Goal: Information Seeking & Learning: Learn about a topic

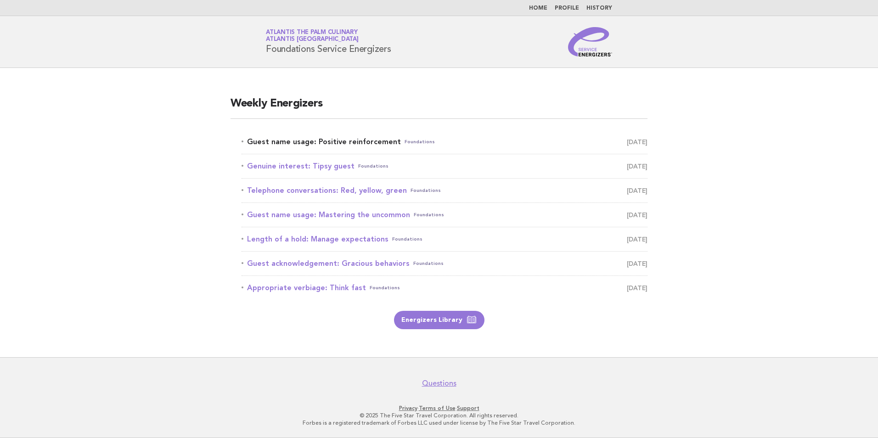
click at [354, 141] on link "Guest name usage: Positive reinforcement Foundations [DATE]" at bounding box center [445, 142] width 406 height 13
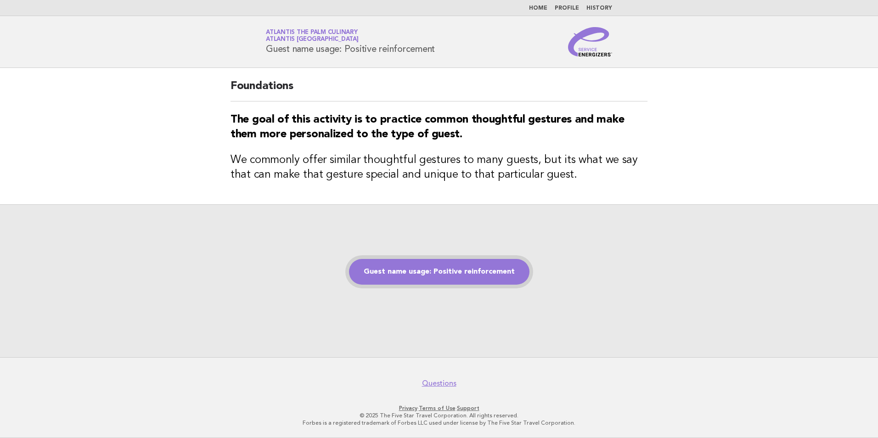
click at [433, 271] on link "Guest name usage: Positive reinforcement" at bounding box center [439, 272] width 181 height 26
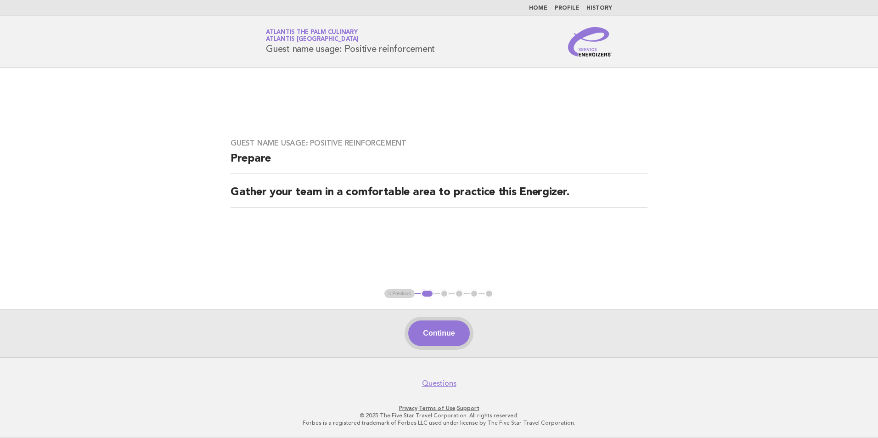
click at [443, 331] on button "Continue" at bounding box center [438, 334] width 61 height 26
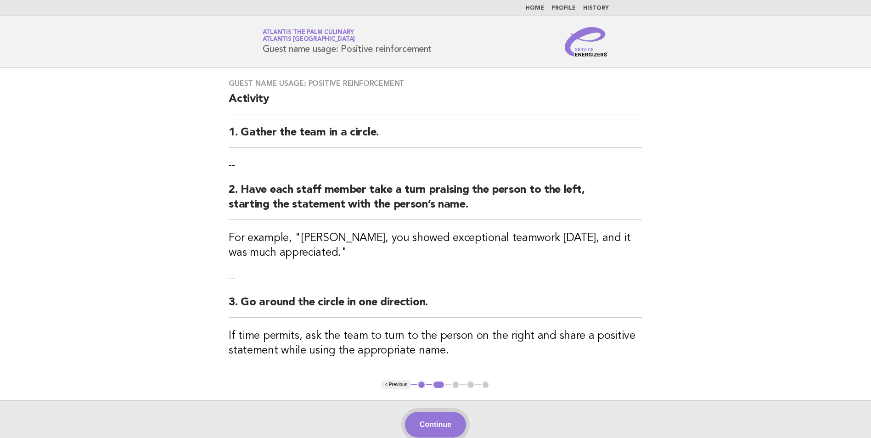
click at [437, 425] on button "Continue" at bounding box center [435, 425] width 61 height 26
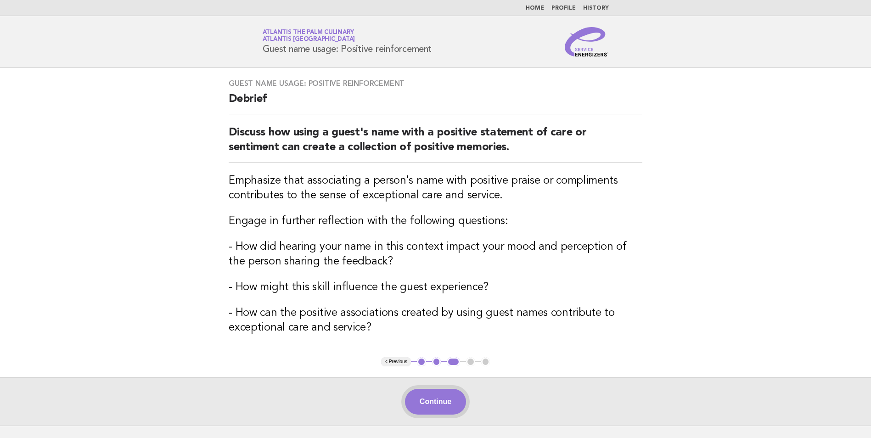
click at [437, 406] on button "Continue" at bounding box center [435, 402] width 61 height 26
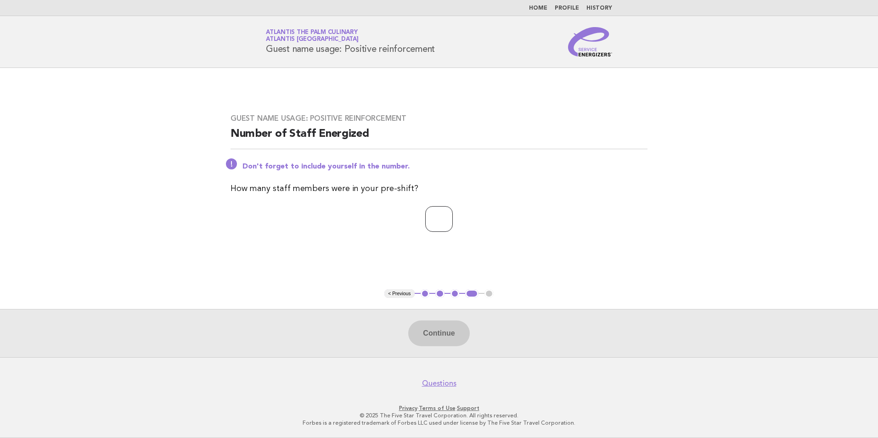
click at [429, 223] on input "number" at bounding box center [439, 219] width 28 height 26
type input "**"
click at [435, 326] on button "Continue" at bounding box center [438, 334] width 61 height 26
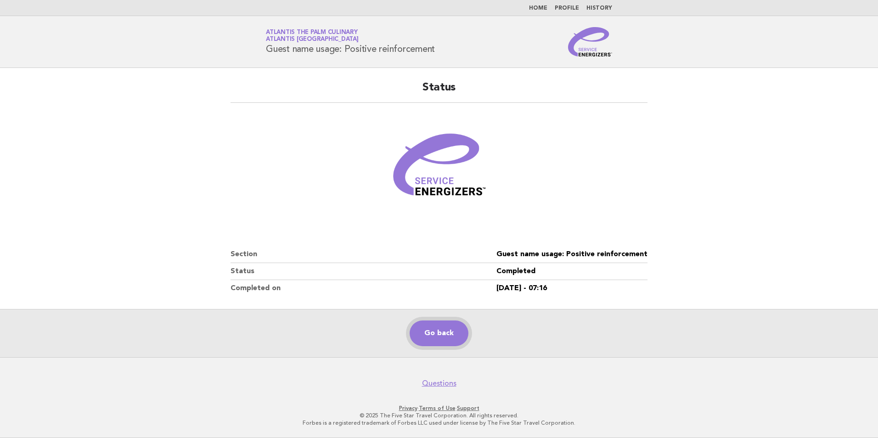
click at [452, 327] on link "Go back" at bounding box center [439, 334] width 59 height 26
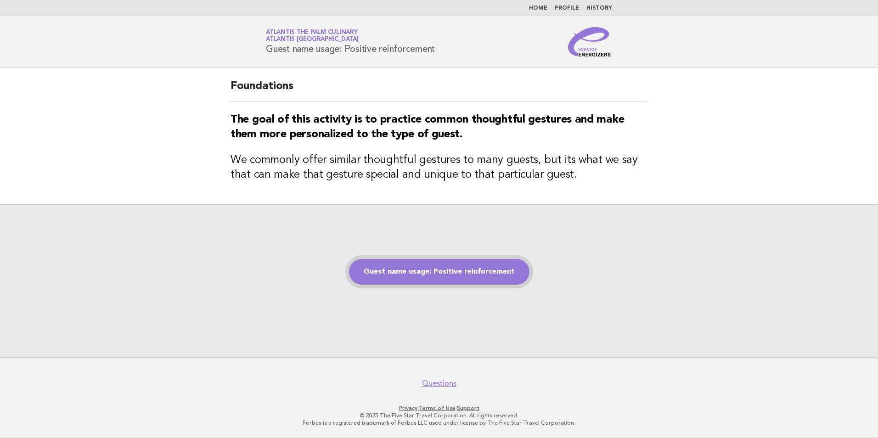
click at [412, 277] on link "Guest name usage: Positive reinforcement" at bounding box center [439, 272] width 181 height 26
